Goal: Find specific page/section: Find specific page/section

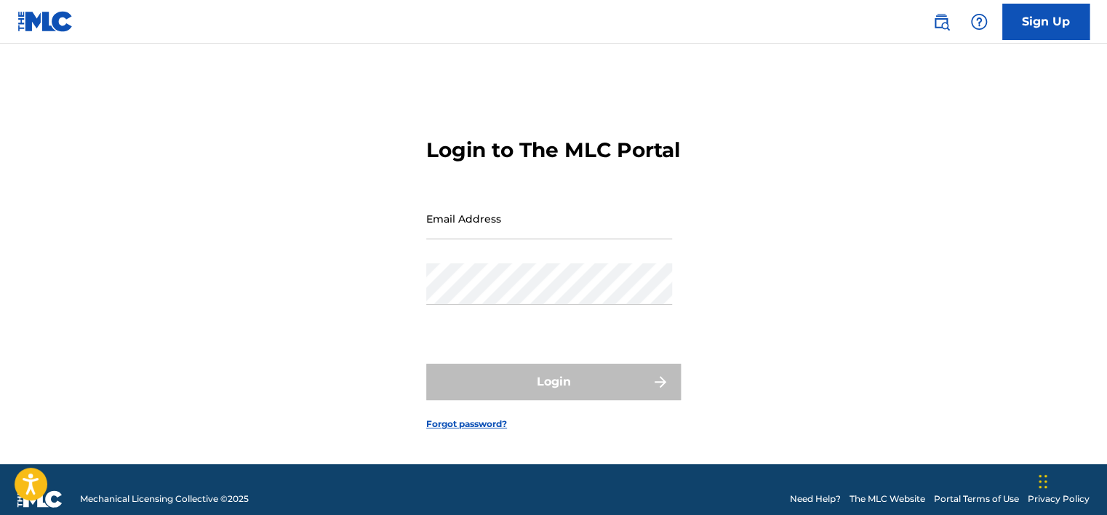
type input "[EMAIL_ADDRESS][DOMAIN_NAME]"
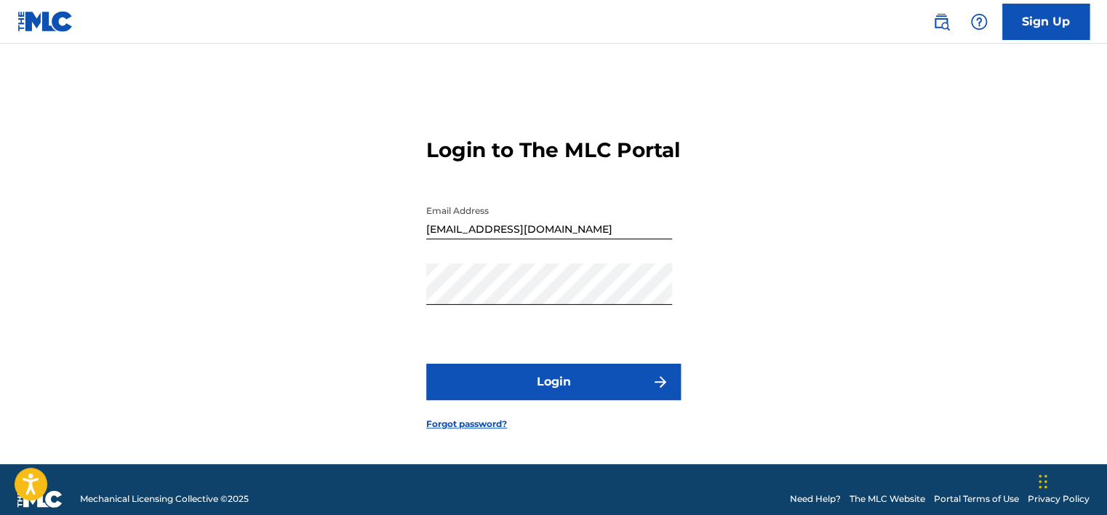
click at [613, 400] on div "Login" at bounding box center [553, 382] width 255 height 36
click at [576, 399] on button "Login" at bounding box center [553, 382] width 255 height 36
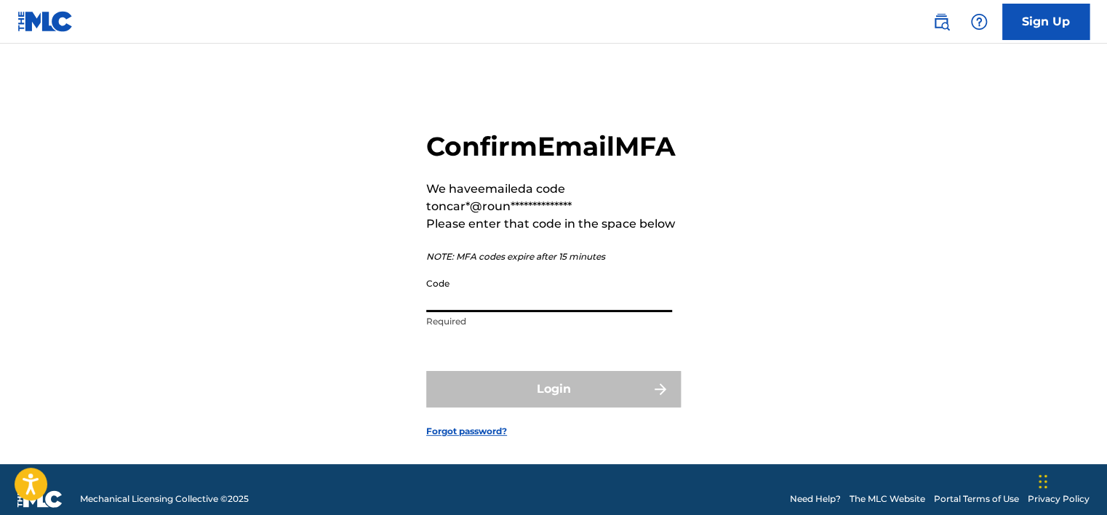
click at [533, 312] on input "Code" at bounding box center [549, 291] width 246 height 41
paste input "692927"
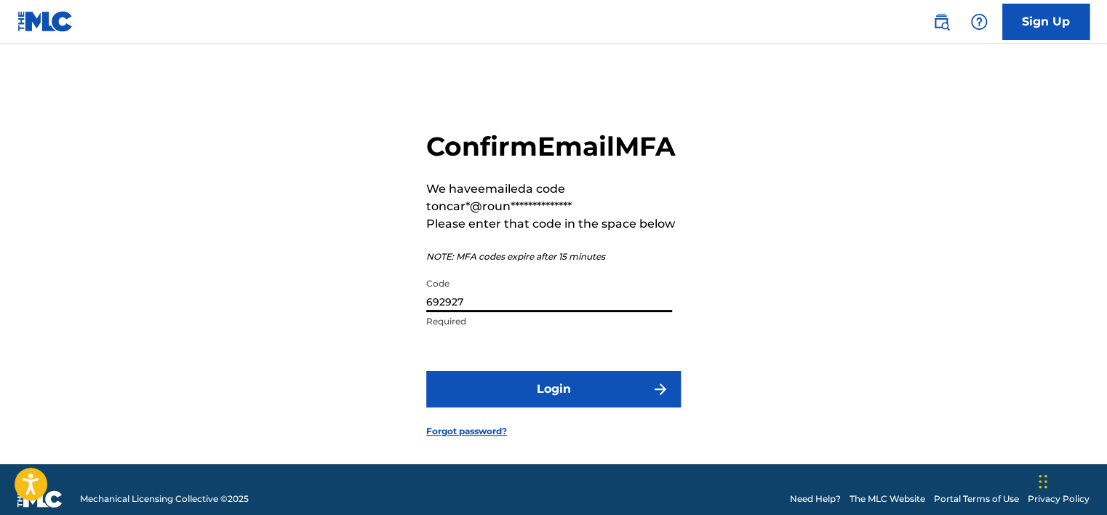
type input "692927"
click at [518, 407] on button "Login" at bounding box center [553, 389] width 255 height 36
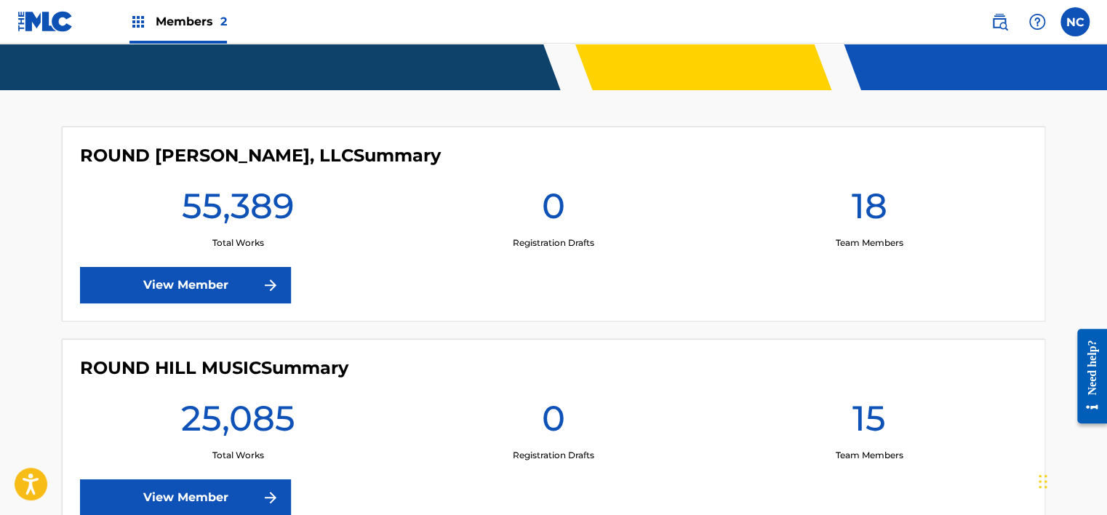
scroll to position [337, 0]
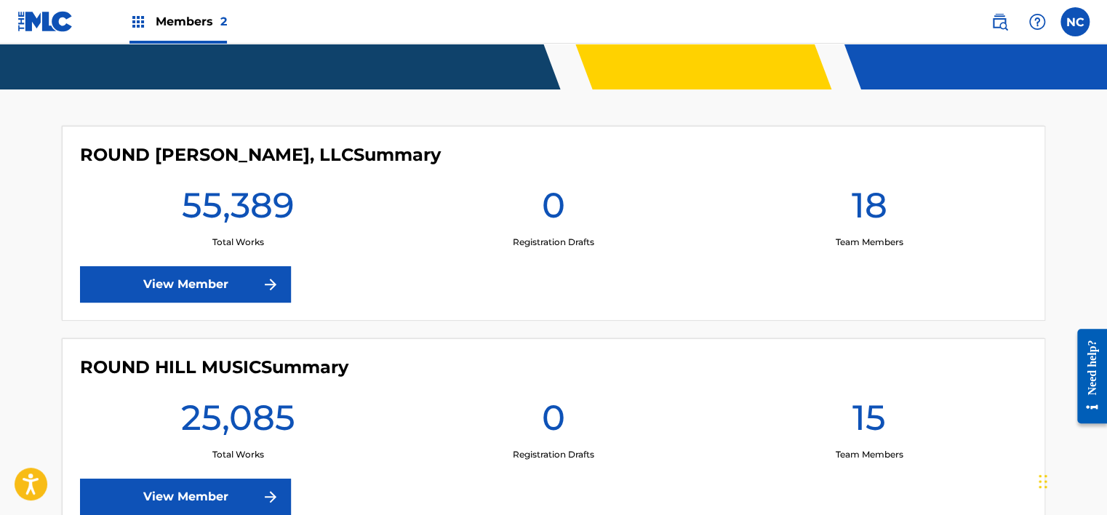
click at [251, 493] on link "View Member" at bounding box center [185, 497] width 211 height 36
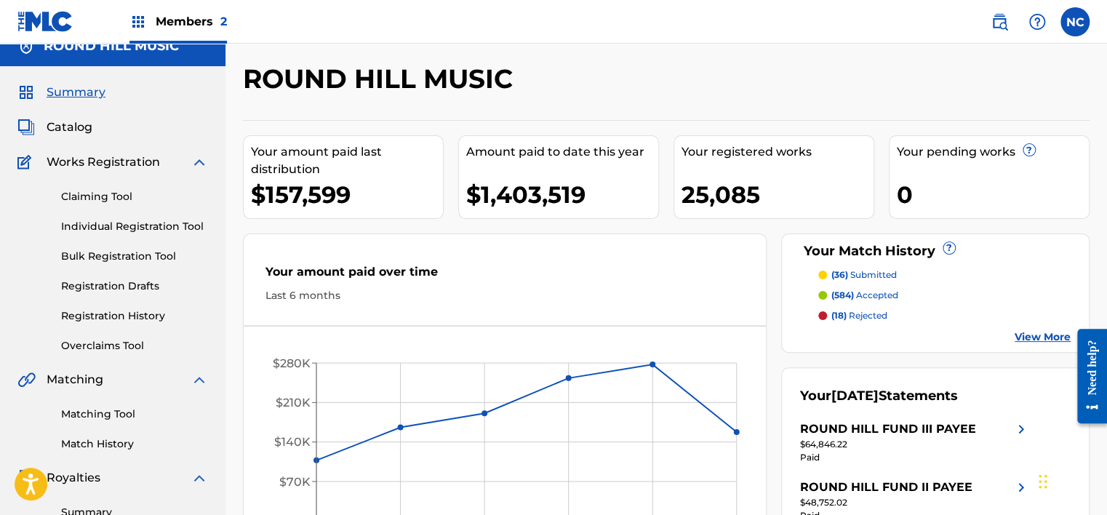
scroll to position [17, 0]
click at [71, 132] on span "Catalog" at bounding box center [70, 127] width 46 height 17
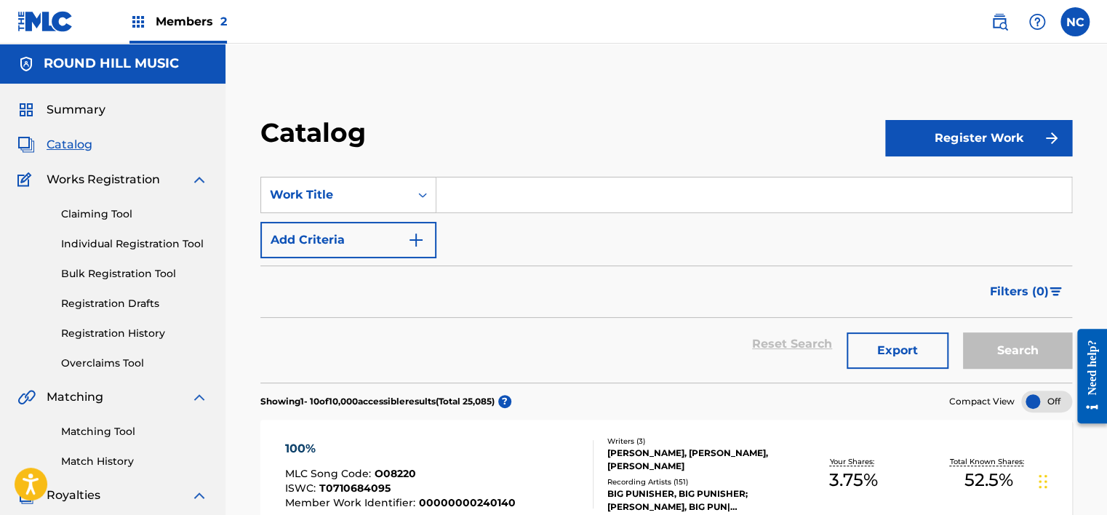
click at [497, 202] on input "Search Form" at bounding box center [754, 195] width 635 height 35
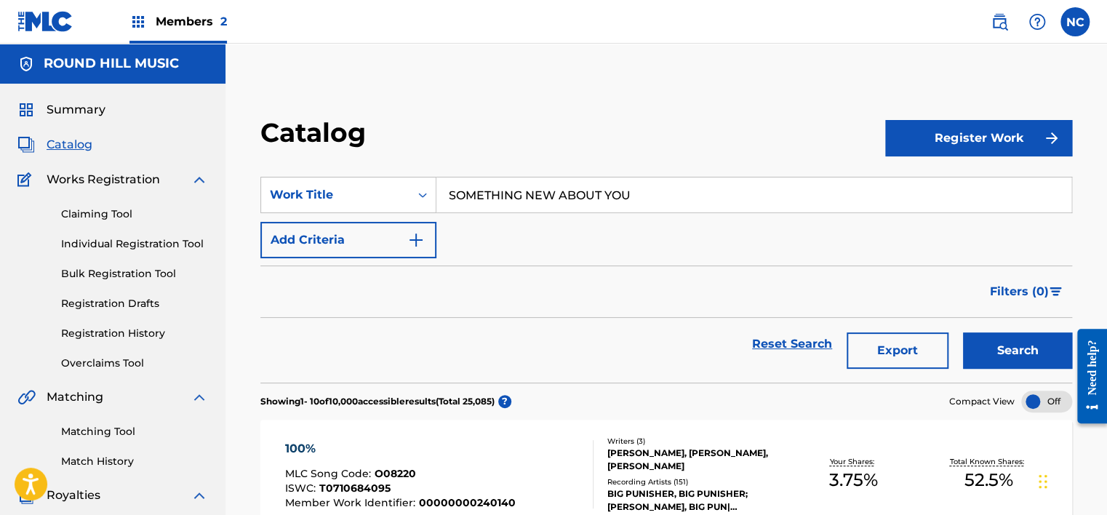
type input "SOMETHING NEW ABOUT YOU"
click at [963, 332] on button "Search" at bounding box center [1017, 350] width 109 height 36
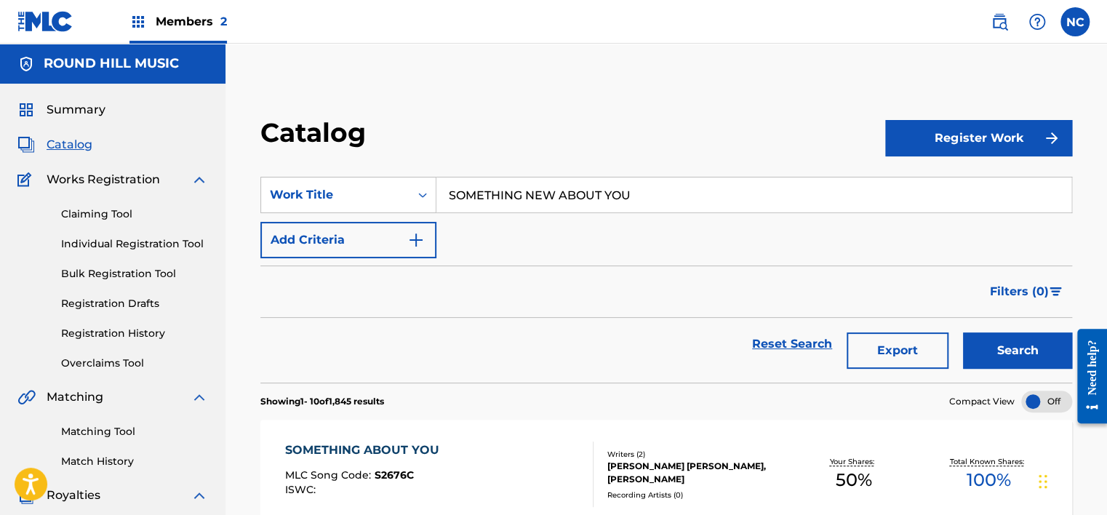
click at [362, 236] on button "Add Criteria" at bounding box center [348, 240] width 176 height 36
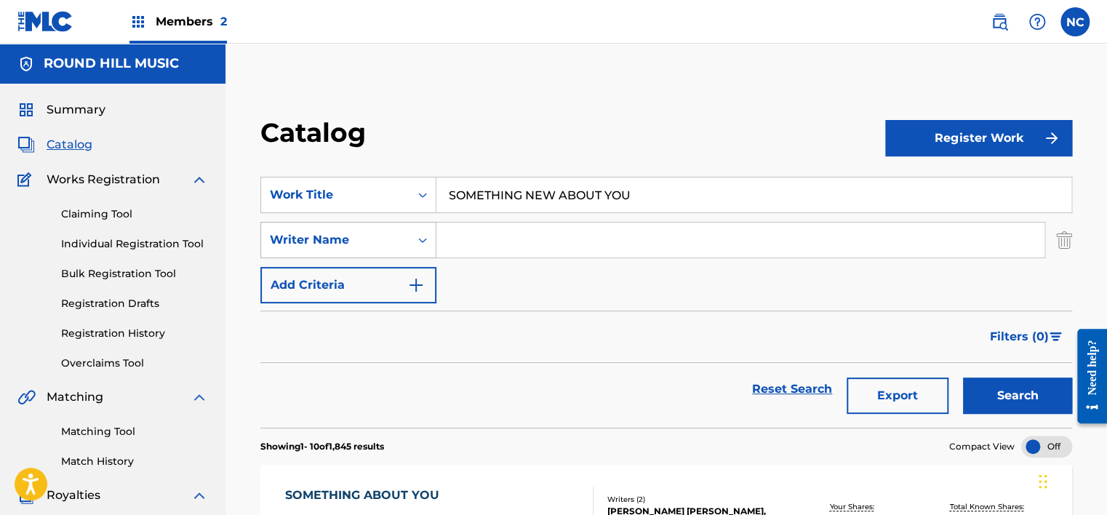
click at [355, 245] on div "Writer Name" at bounding box center [335, 239] width 131 height 17
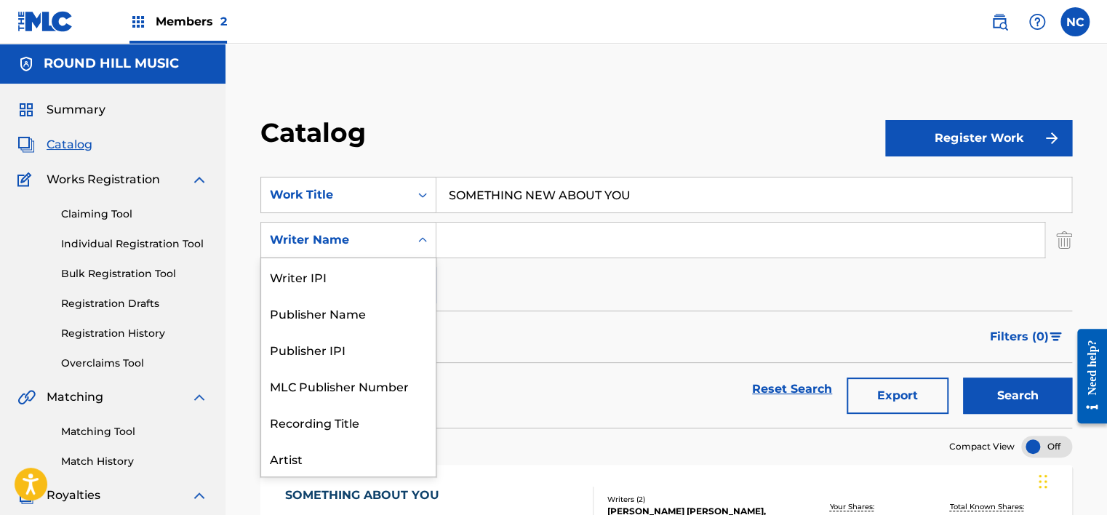
scroll to position [73, 0]
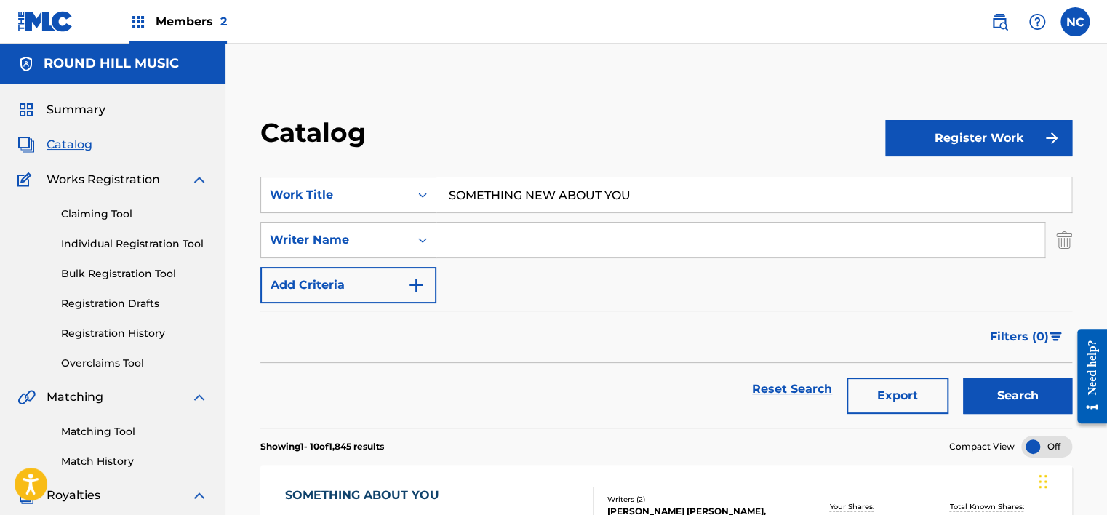
click at [453, 233] on input "Search Form" at bounding box center [741, 240] width 608 height 35
type input "[PERSON_NAME]"
click at [963, 378] on button "Search" at bounding box center [1017, 396] width 109 height 36
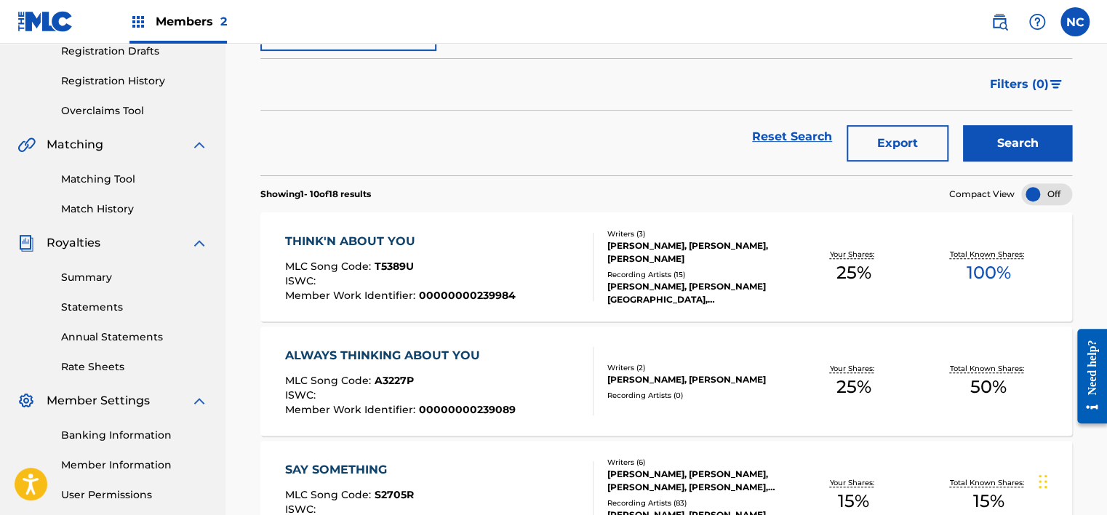
scroll to position [250, 0]
